Goal: Task Accomplishment & Management: Use online tool/utility

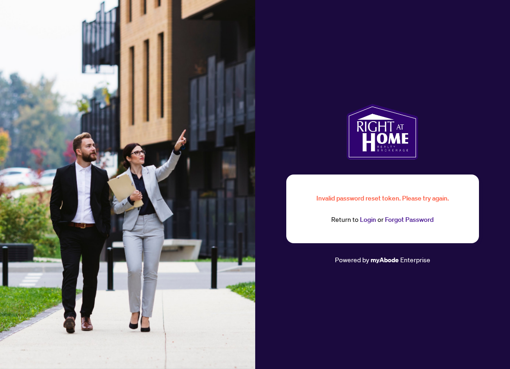
click at [376, 200] on div "Invalid password reset token. Please try again." at bounding box center [383, 198] width 148 height 10
click at [362, 221] on link "Login" at bounding box center [368, 219] width 16 height 8
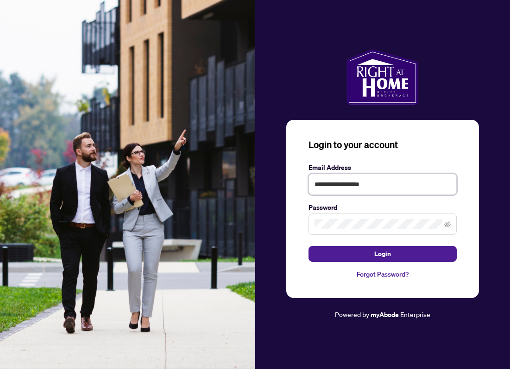
type input "**********"
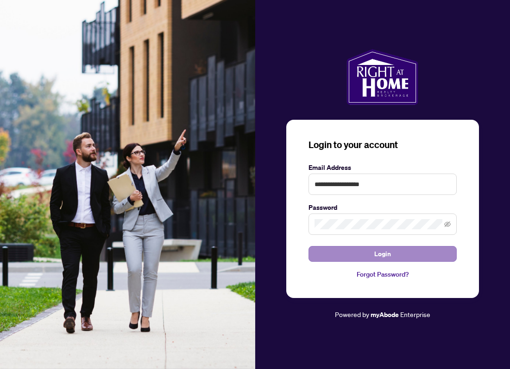
click at [370, 252] on button "Login" at bounding box center [383, 254] width 148 height 16
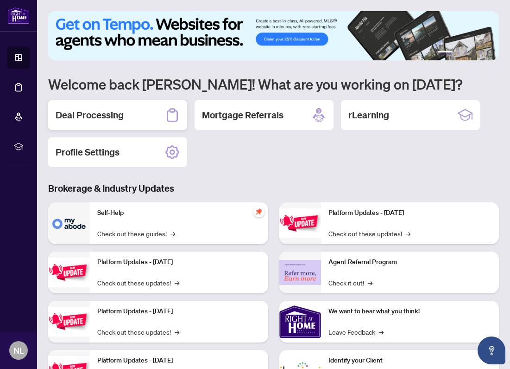
click at [100, 117] on h2 "Deal Processing" at bounding box center [90, 114] width 68 height 13
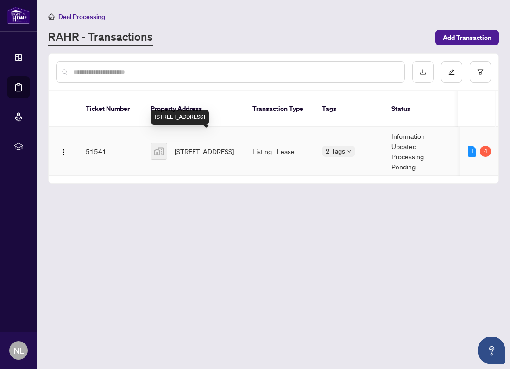
click at [187, 146] on span "[STREET_ADDRESS]" at bounding box center [204, 151] width 59 height 10
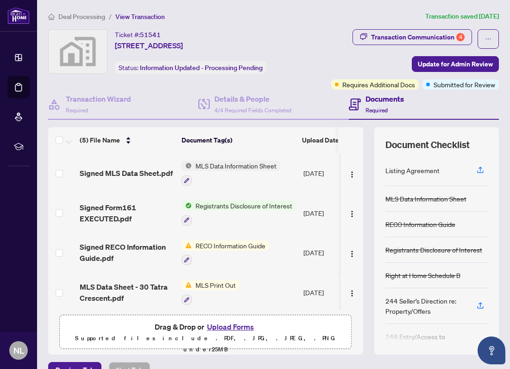
scroll to position [1, 0]
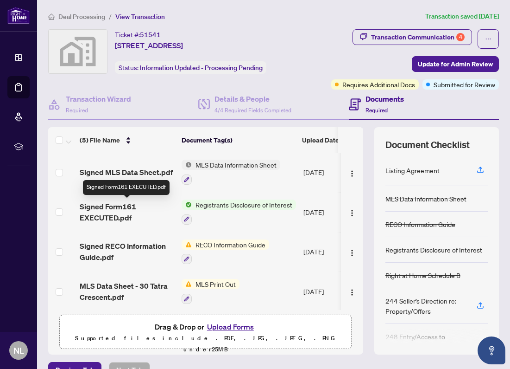
click at [117, 206] on span "Signed Form161 EXECUTED.pdf" at bounding box center [127, 212] width 95 height 22
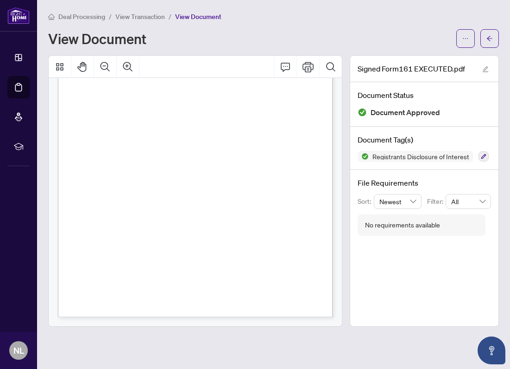
click at [174, 141] on div "[DATE] Branch Manager" at bounding box center [191, 133] width 267 height 345
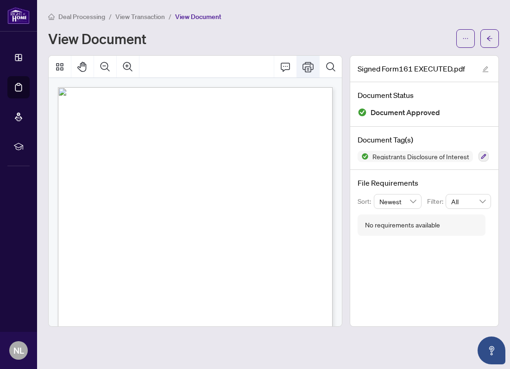
click at [313, 69] on icon "Print" at bounding box center [308, 67] width 11 height 10
